Goal: Book appointment/travel/reservation

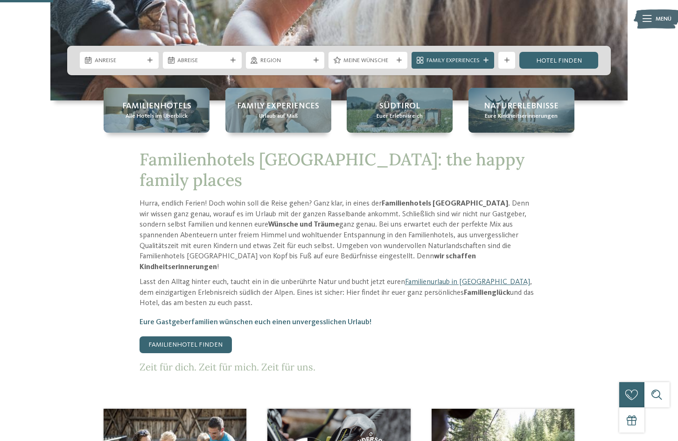
scroll to position [233, 0]
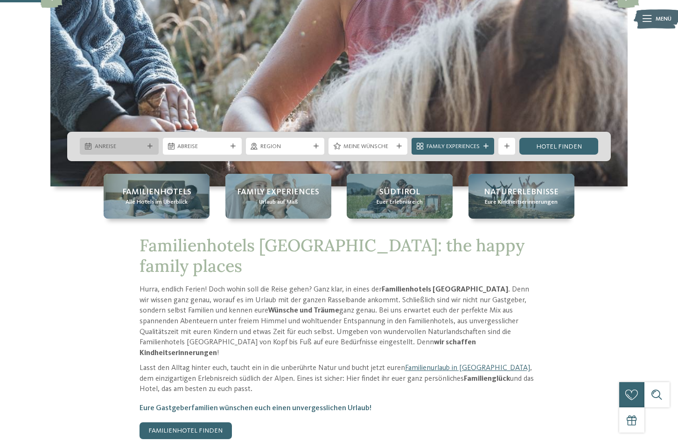
click at [126, 146] on span "Anreise" at bounding box center [119, 146] width 49 height 8
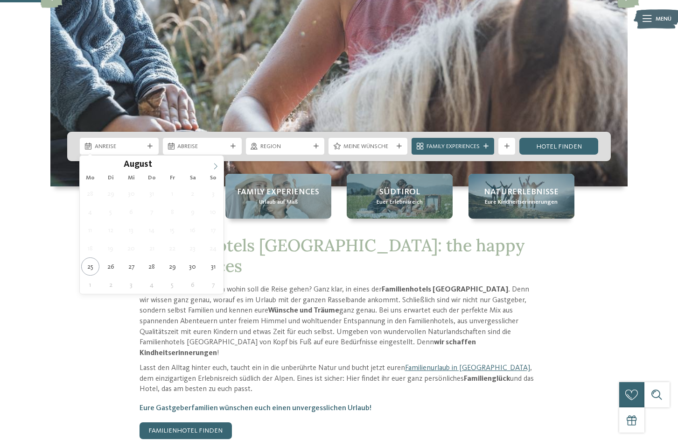
click at [216, 167] on icon at bounding box center [215, 166] width 7 height 7
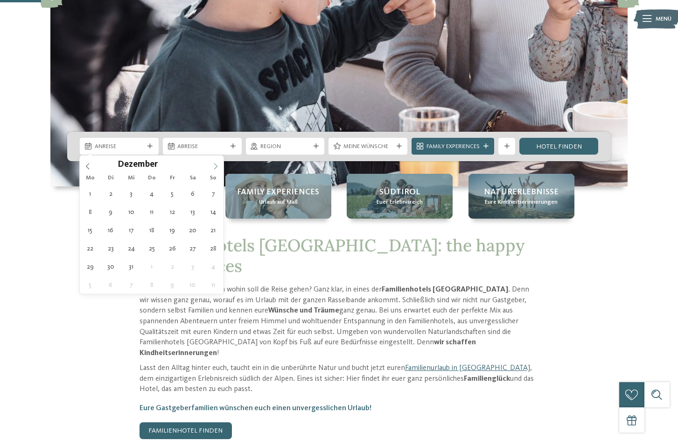
type input "****"
click at [216, 167] on icon at bounding box center [215, 166] width 7 height 7
click at [87, 164] on icon at bounding box center [87, 166] width 7 height 7
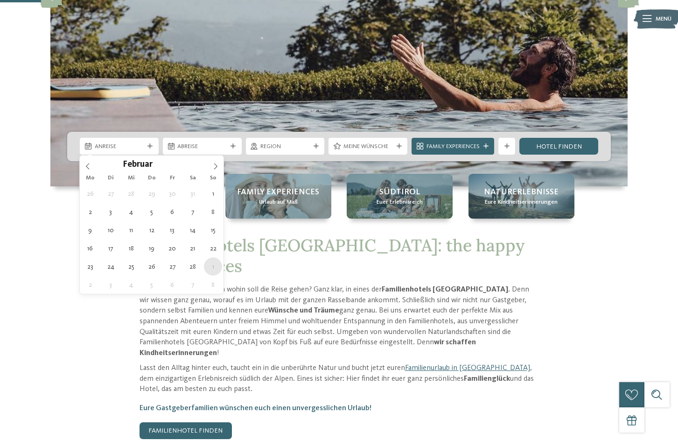
type div "01.03.2026"
type input "****"
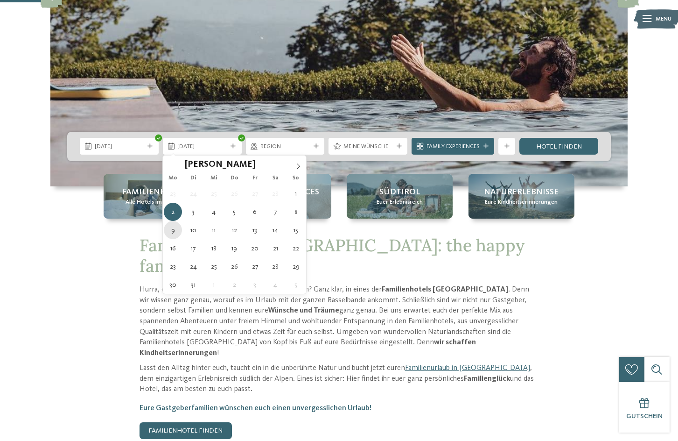
type div "09.03.2026"
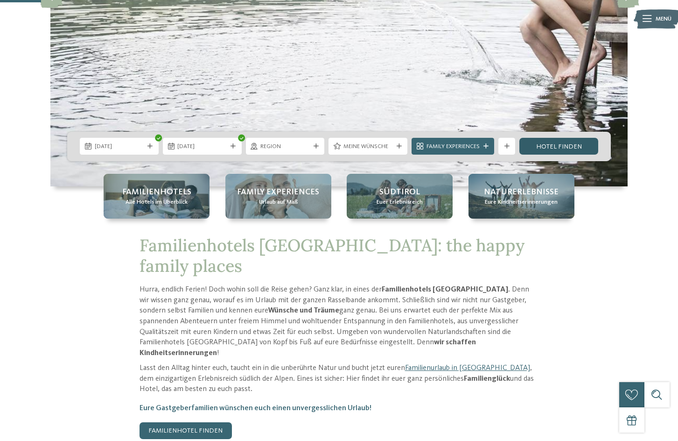
click at [555, 147] on link "Hotel finden" at bounding box center [558, 146] width 79 height 17
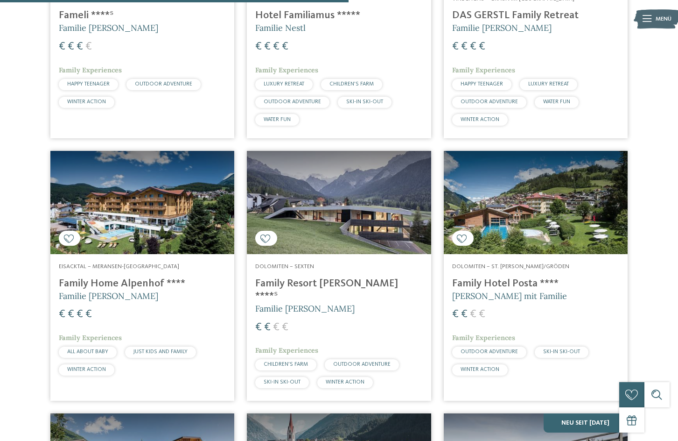
scroll to position [1017, 0]
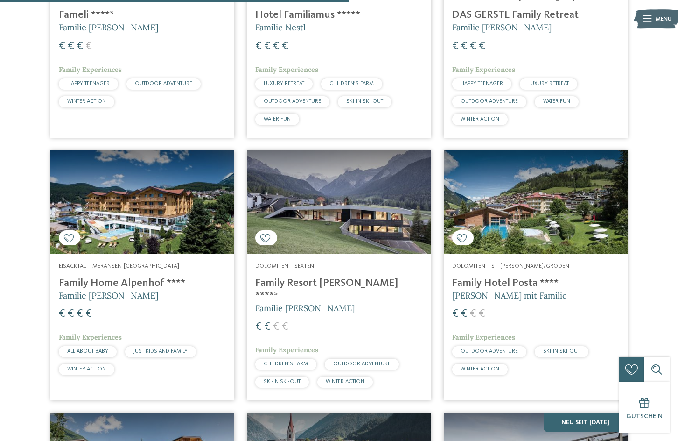
click at [496, 284] on h4 "Family Hotel Posta ****" at bounding box center [535, 283] width 167 height 13
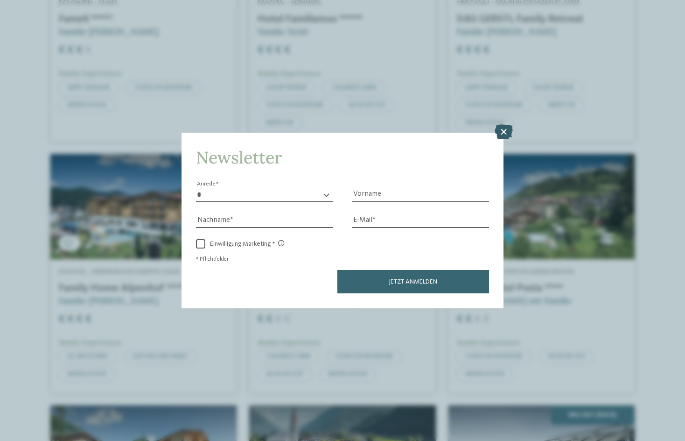
click at [505, 126] on icon at bounding box center [504, 132] width 18 height 15
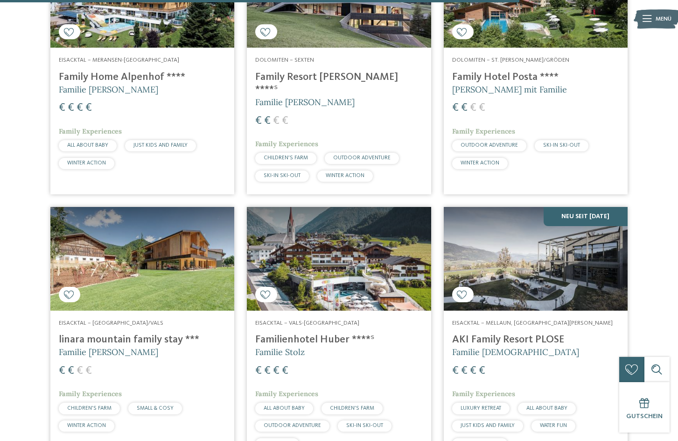
scroll to position [1186, 0]
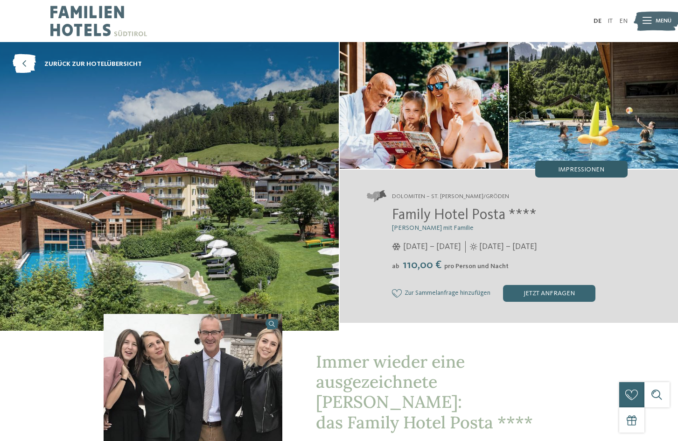
click at [577, 166] on div "Impressionen" at bounding box center [581, 169] width 92 height 17
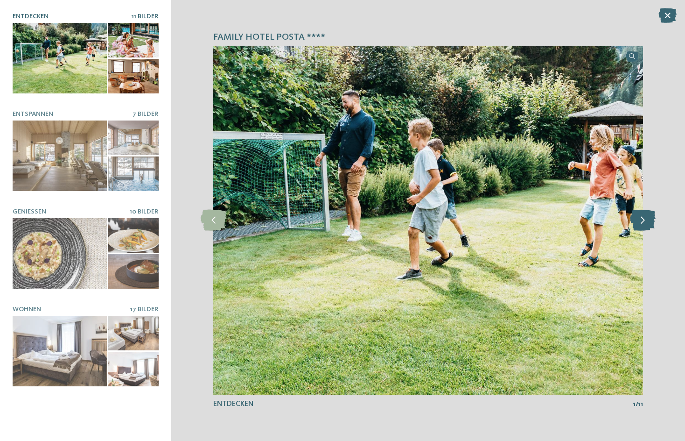
click at [645, 220] on icon at bounding box center [643, 220] width 26 height 21
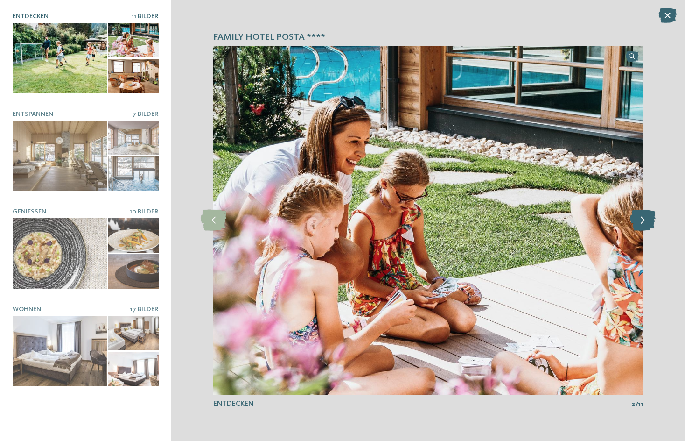
click at [645, 220] on icon at bounding box center [643, 220] width 26 height 21
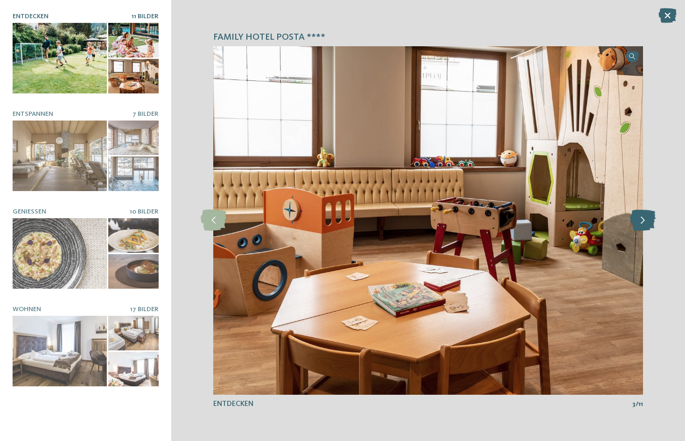
click at [645, 220] on icon at bounding box center [643, 220] width 26 height 21
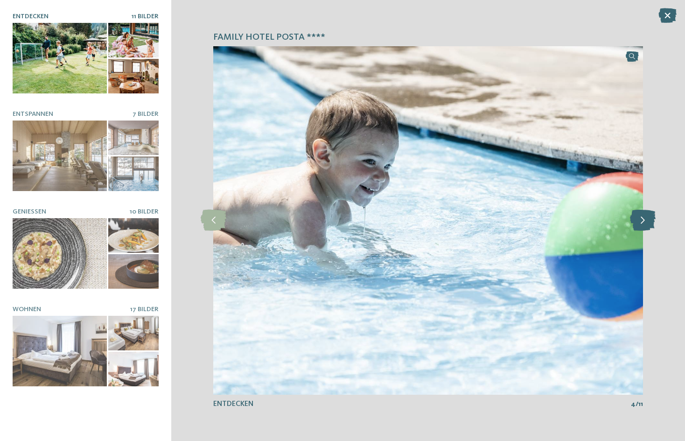
click at [645, 220] on icon at bounding box center [643, 220] width 26 height 21
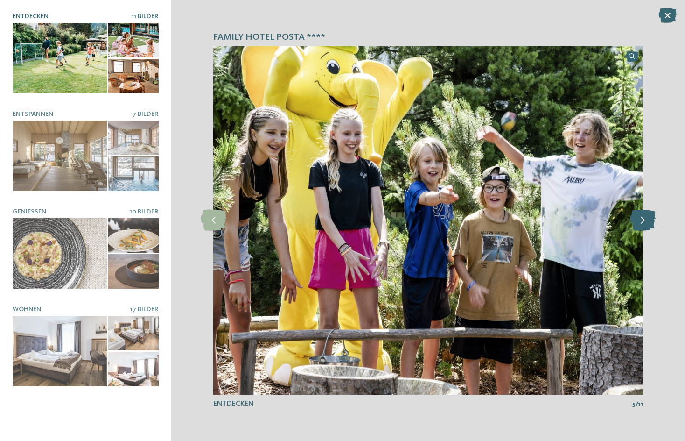
click at [645, 220] on icon at bounding box center [643, 220] width 26 height 21
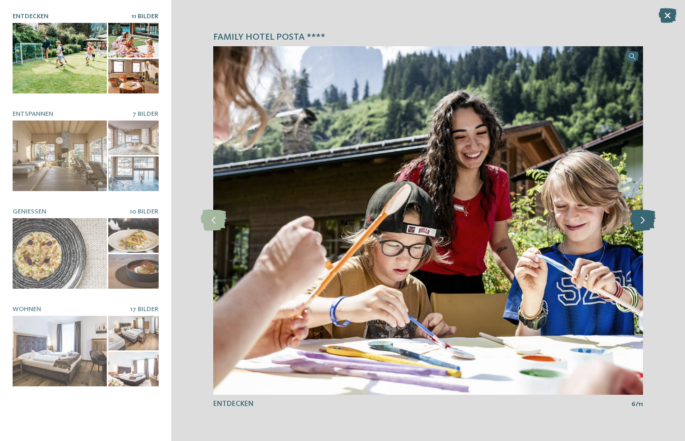
click at [645, 220] on icon at bounding box center [643, 220] width 26 height 21
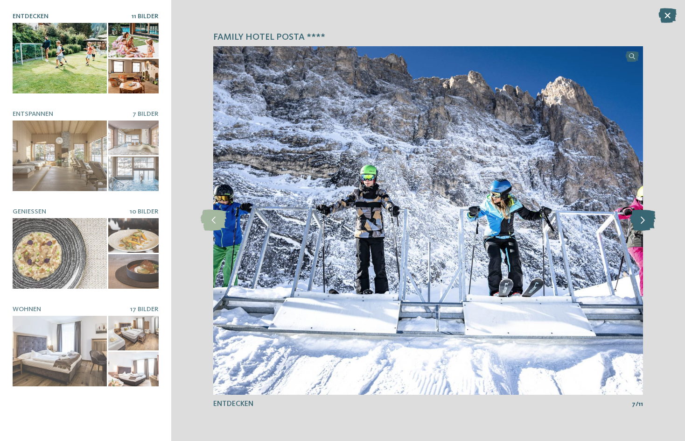
click at [645, 220] on icon at bounding box center [643, 220] width 26 height 21
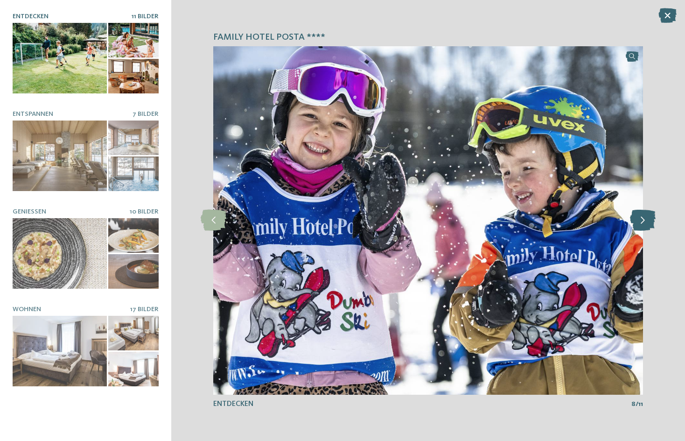
click at [645, 220] on icon at bounding box center [643, 220] width 26 height 21
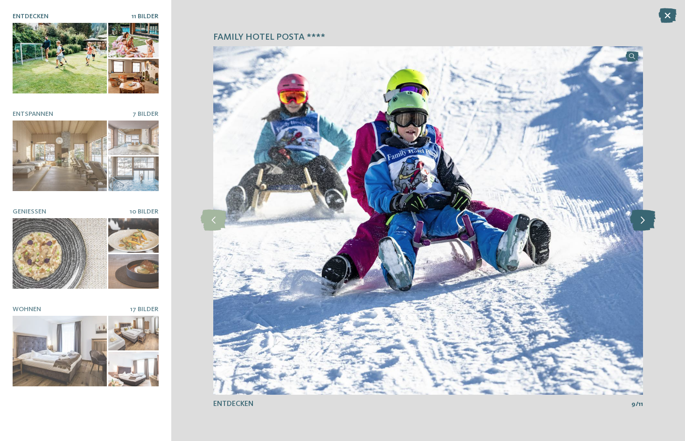
click at [645, 220] on icon at bounding box center [643, 220] width 26 height 21
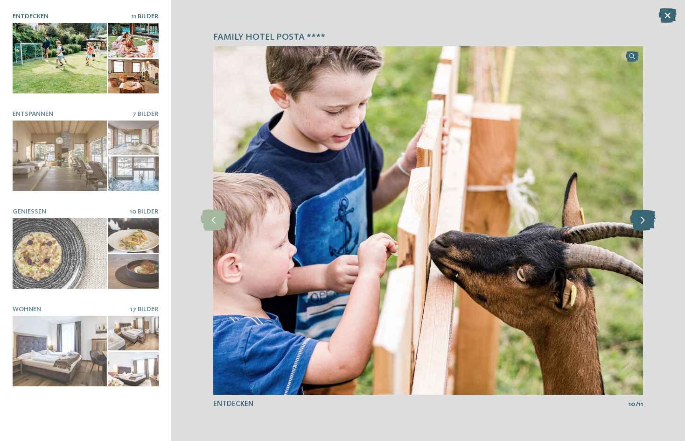
click at [645, 220] on icon at bounding box center [643, 220] width 26 height 21
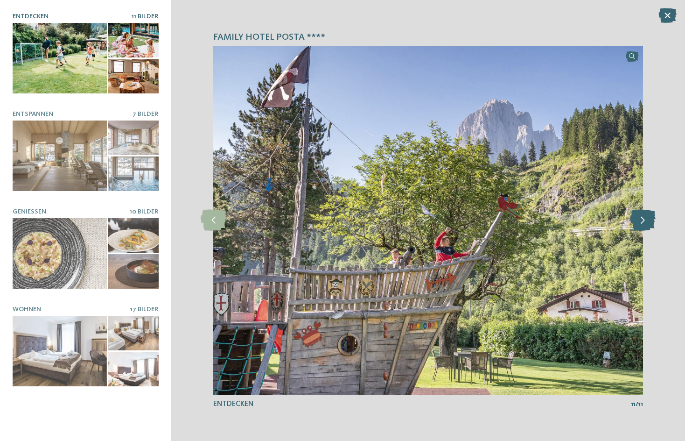
click at [645, 220] on icon at bounding box center [643, 220] width 26 height 21
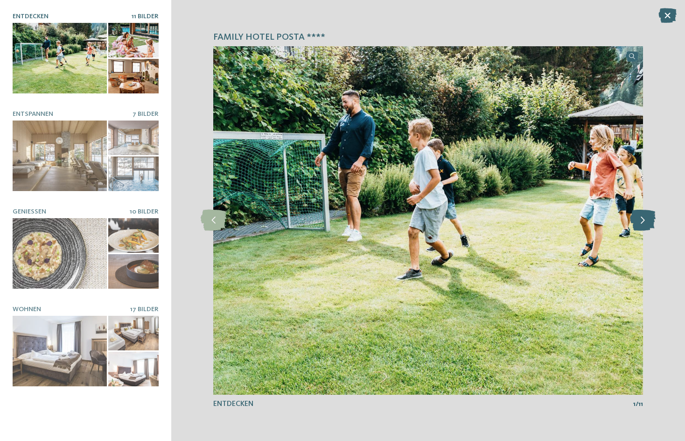
click at [645, 220] on icon at bounding box center [643, 220] width 26 height 21
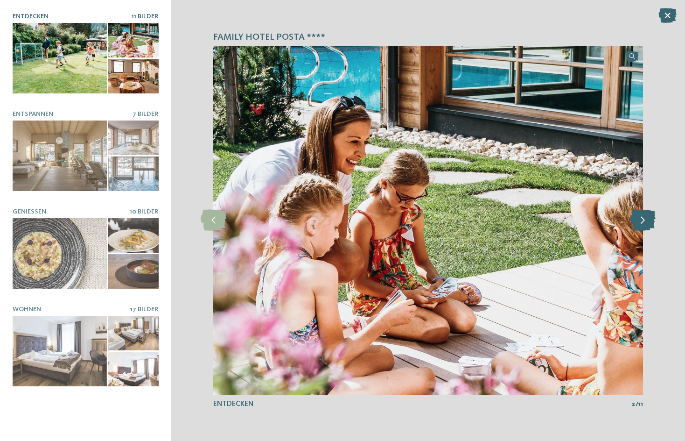
click at [645, 220] on icon at bounding box center [643, 220] width 26 height 21
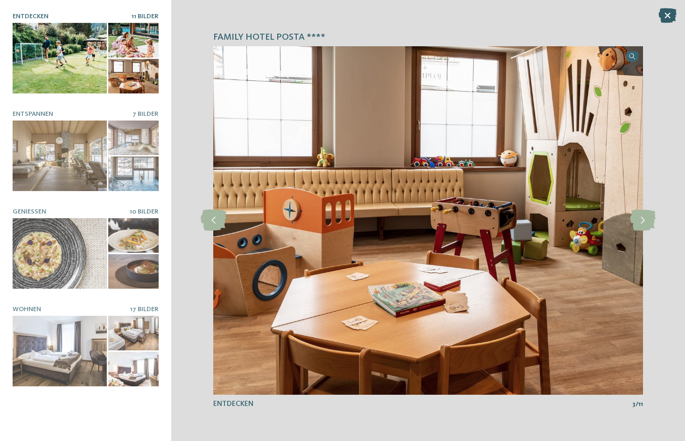
click at [665, 17] on icon at bounding box center [668, 15] width 18 height 15
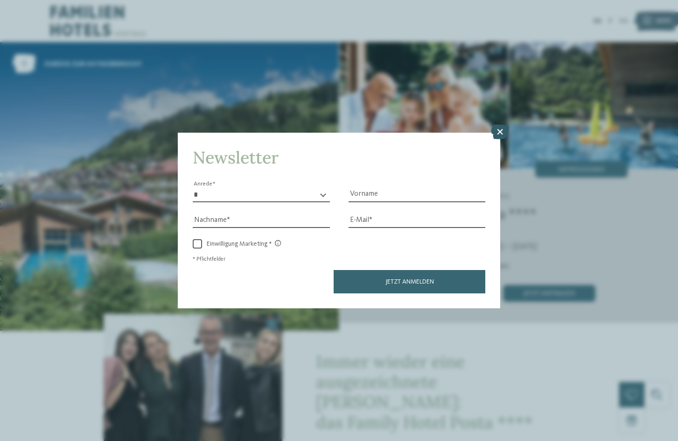
click at [503, 130] on icon at bounding box center [500, 132] width 18 height 15
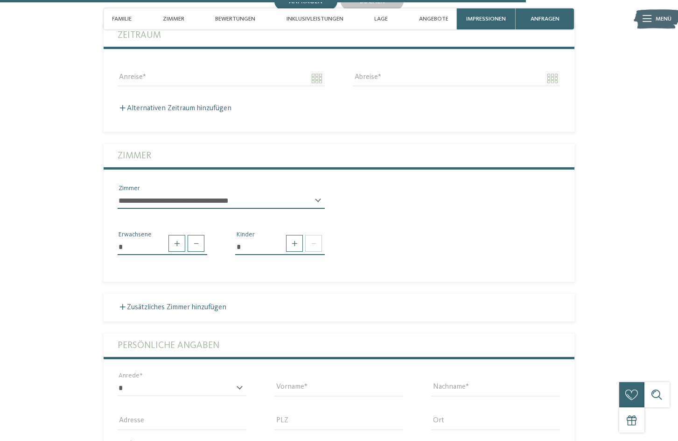
scroll to position [2240, 0]
